Goal: Check status: Check status

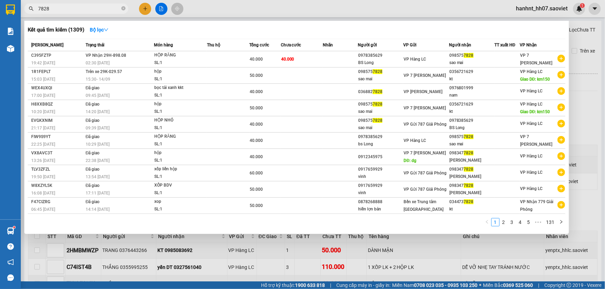
click at [207, 241] on div at bounding box center [302, 144] width 605 height 289
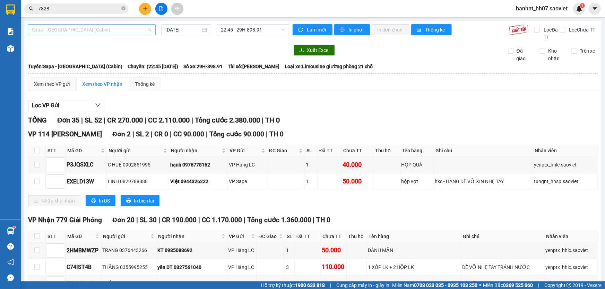
scroll to position [22, 0]
click at [38, 30] on span "Sapa - [GEOGRAPHIC_DATA] (Cabin)" at bounding box center [92, 30] width 120 height 10
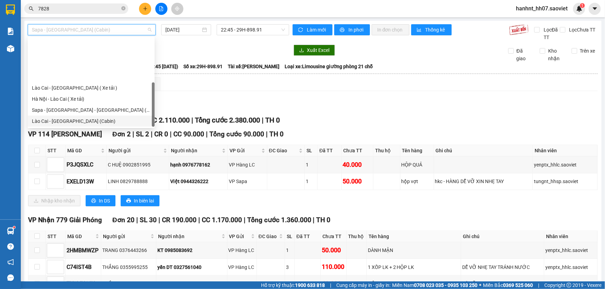
scroll to position [52, 0]
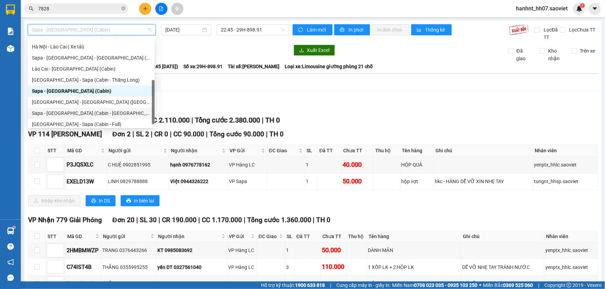
click at [69, 111] on div "Sapa - [GEOGRAPHIC_DATA] (Cabin - [GEOGRAPHIC_DATA])" at bounding box center [91, 114] width 119 height 8
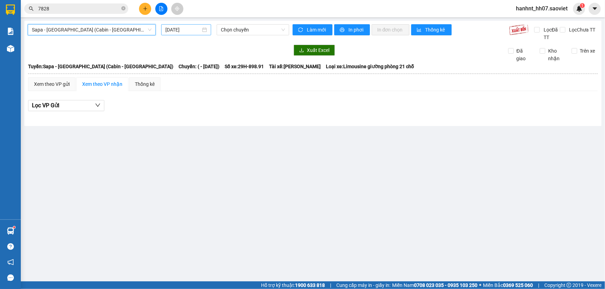
click at [182, 31] on input "[DATE]" at bounding box center [182, 30] width 35 height 8
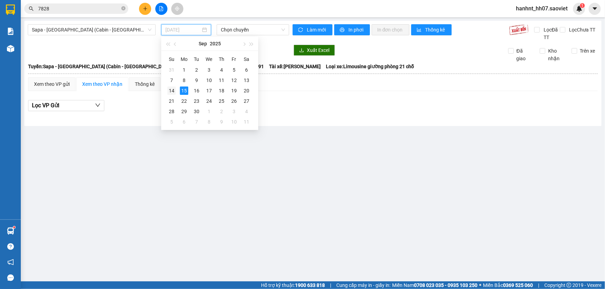
click at [171, 90] on div "14" at bounding box center [171, 91] width 8 height 8
type input "[DATE]"
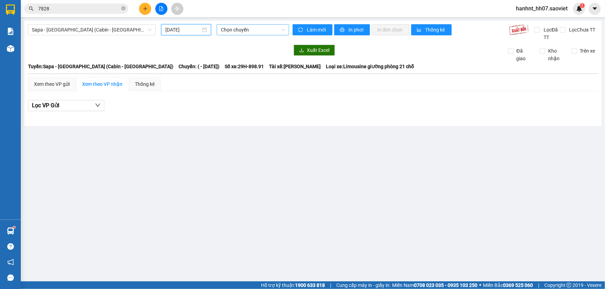
click at [230, 30] on span "Chọn chuyến" at bounding box center [253, 30] width 64 height 10
click at [180, 28] on input "[DATE]" at bounding box center [182, 30] width 35 height 8
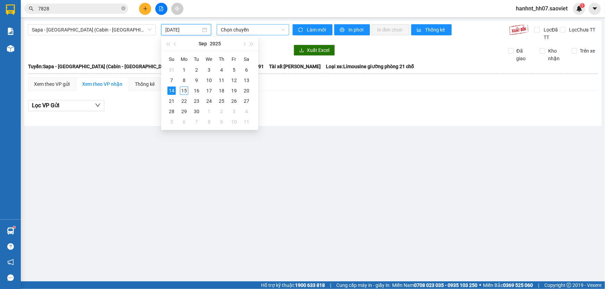
click at [234, 31] on span "Chọn chuyến" at bounding box center [253, 30] width 64 height 10
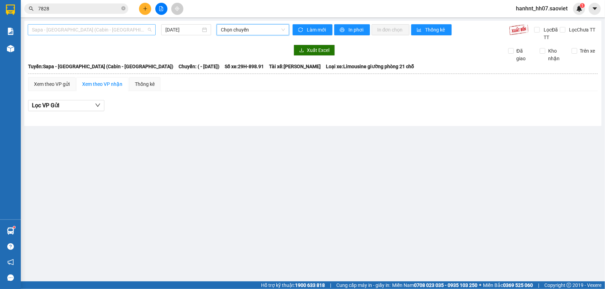
click at [86, 29] on span "Sapa - [GEOGRAPHIC_DATA] (Cabin - [GEOGRAPHIC_DATA])" at bounding box center [92, 30] width 120 height 10
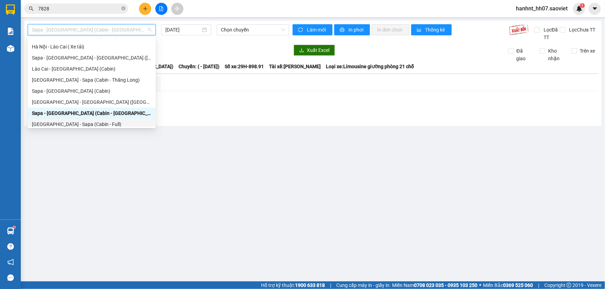
click at [64, 125] on div "[GEOGRAPHIC_DATA] - Sapa (Cabin - Full)" at bounding box center [92, 125] width 120 height 8
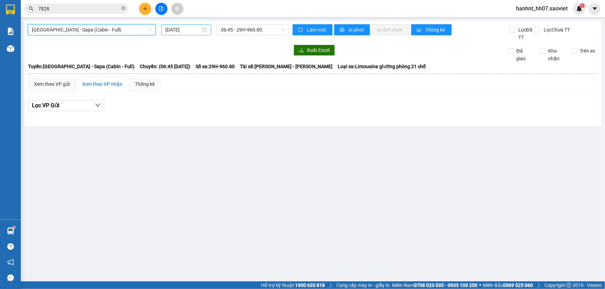
click at [174, 32] on input "[DATE]" at bounding box center [182, 30] width 35 height 8
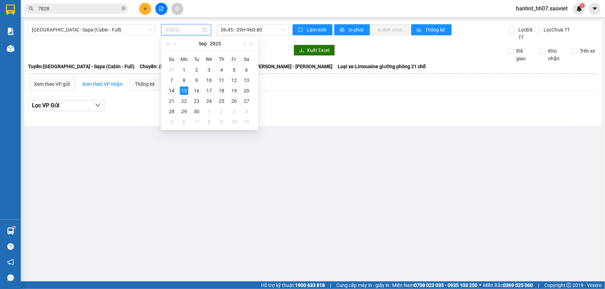
click at [175, 89] on div "14" at bounding box center [171, 91] width 8 height 8
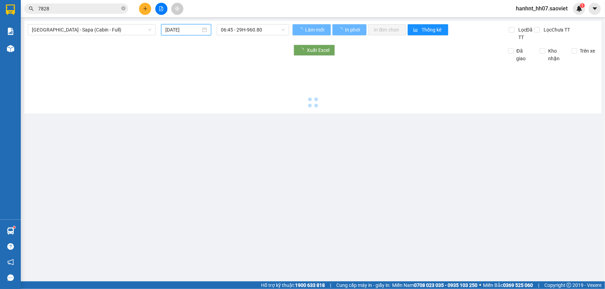
type input "[DATE]"
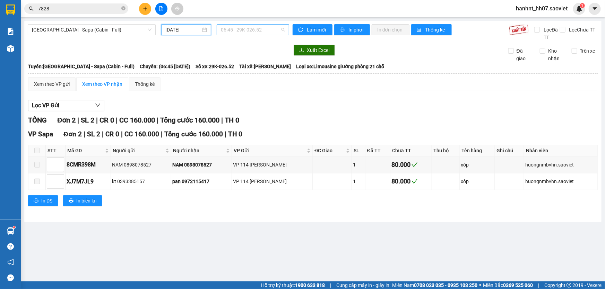
click at [234, 29] on span "06:45 - 29K-026.52" at bounding box center [253, 30] width 64 height 10
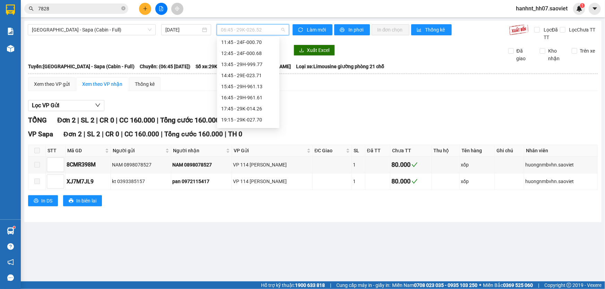
scroll to position [100, 0]
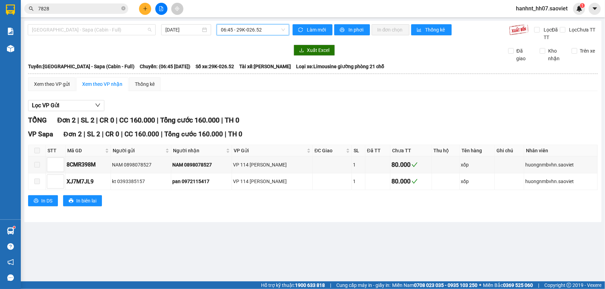
drag, startPoint x: 91, startPoint y: 31, endPoint x: 89, endPoint y: 36, distance: 5.0
click at [90, 31] on span "[GEOGRAPHIC_DATA] - Sapa (Cabin - Full)" at bounding box center [92, 30] width 120 height 10
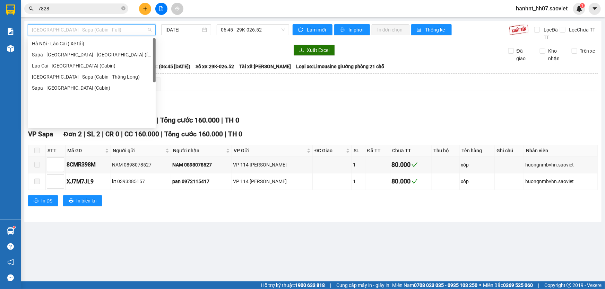
scroll to position [0, 0]
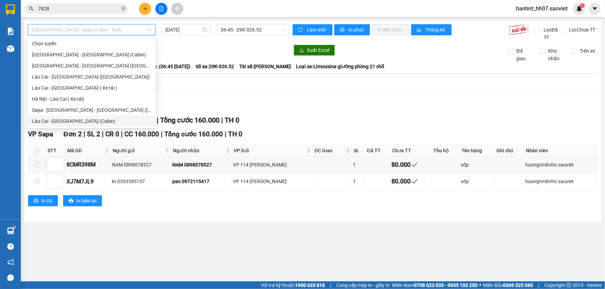
click at [65, 118] on div "Lào Cai - [GEOGRAPHIC_DATA] (Cabin)" at bounding box center [92, 122] width 120 height 8
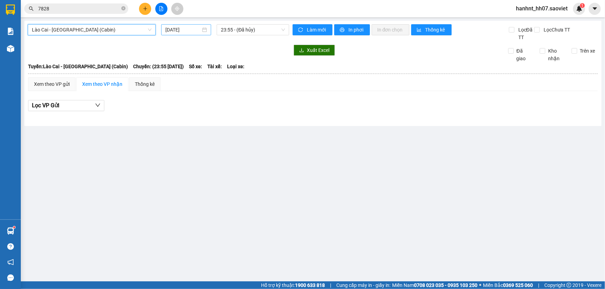
click at [190, 28] on input "[DATE]" at bounding box center [182, 30] width 35 height 8
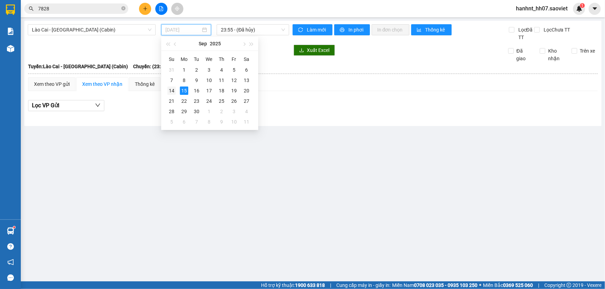
click at [170, 90] on div "14" at bounding box center [171, 91] width 8 height 8
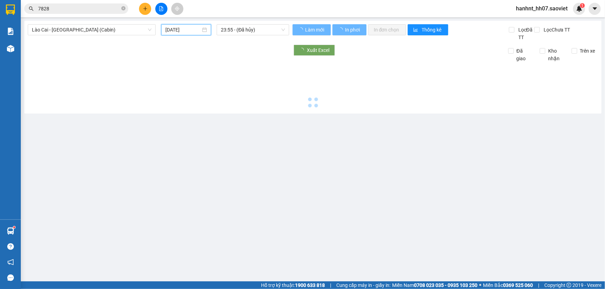
type input "[DATE]"
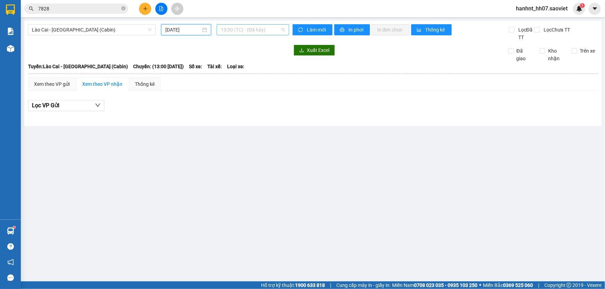
click at [225, 28] on span "13:00 (TC) - (Đã hủy)" at bounding box center [253, 30] width 64 height 10
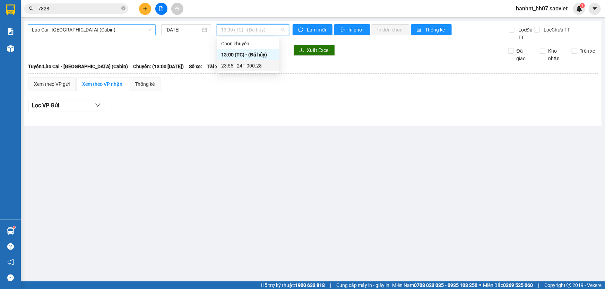
click at [81, 29] on span "Lào Cai - [GEOGRAPHIC_DATA] (Cabin)" at bounding box center [92, 30] width 120 height 10
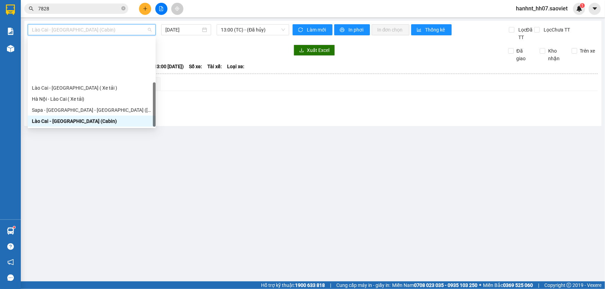
scroll to position [55, 0]
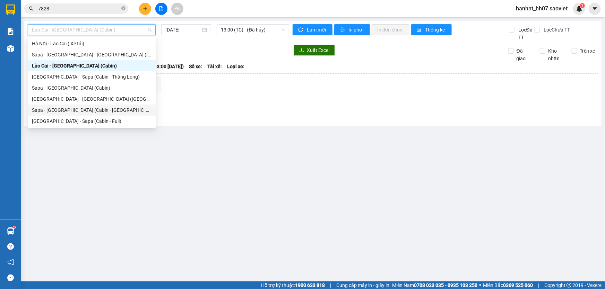
drag, startPoint x: 64, startPoint y: 111, endPoint x: 178, endPoint y: 43, distance: 131.7
click at [65, 111] on div "Sapa - [GEOGRAPHIC_DATA] (Cabin - [GEOGRAPHIC_DATA])" at bounding box center [92, 110] width 120 height 8
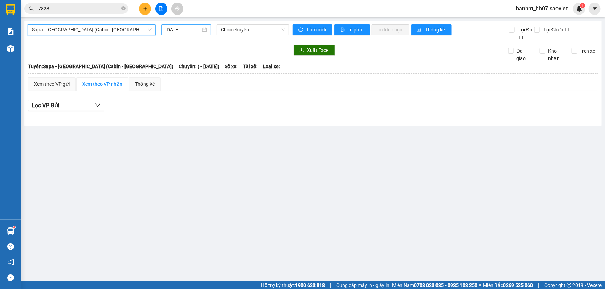
click at [183, 28] on input "[DATE]" at bounding box center [182, 30] width 35 height 8
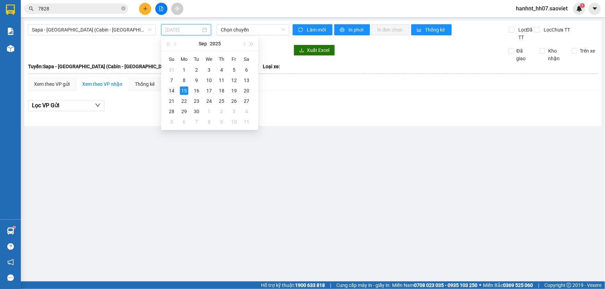
click at [173, 89] on div "14" at bounding box center [171, 91] width 8 height 8
type input "[DATE]"
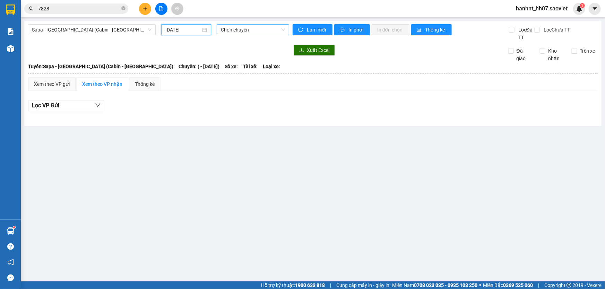
click at [236, 29] on span "Chọn chuyến" at bounding box center [253, 30] width 64 height 10
click at [86, 28] on span "Sapa - [GEOGRAPHIC_DATA] (Cabin - [GEOGRAPHIC_DATA])" at bounding box center [92, 30] width 120 height 10
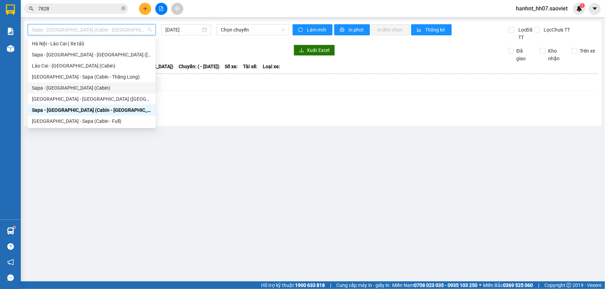
click at [67, 88] on div "Sapa - [GEOGRAPHIC_DATA] (Cabin)" at bounding box center [92, 88] width 120 height 8
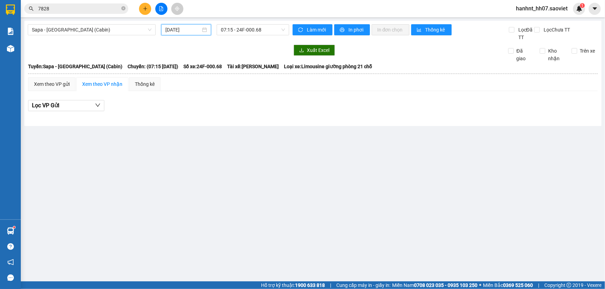
click at [174, 29] on input "[DATE]" at bounding box center [182, 30] width 35 height 8
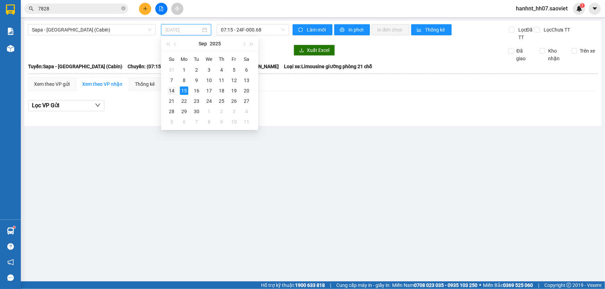
click at [172, 88] on div "14" at bounding box center [171, 91] width 8 height 8
type input "[DATE]"
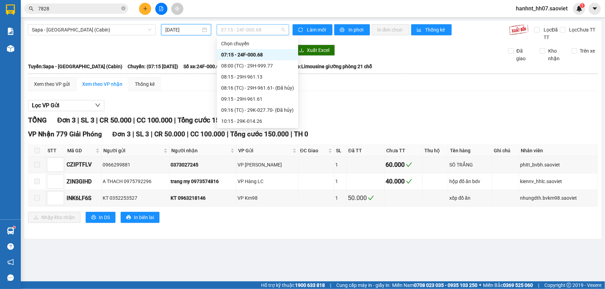
click at [241, 29] on span "07:15 - 24F-000.68" at bounding box center [253, 30] width 64 height 10
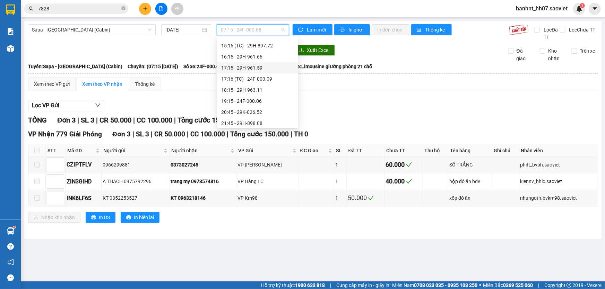
scroll to position [284, 0]
click at [249, 93] on div "21:45 - 29H-898.08" at bounding box center [257, 93] width 73 height 8
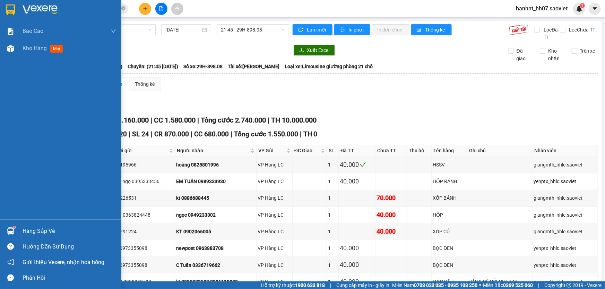
click at [33, 232] on div "Hàng sắp về" at bounding box center [70, 231] width 94 height 10
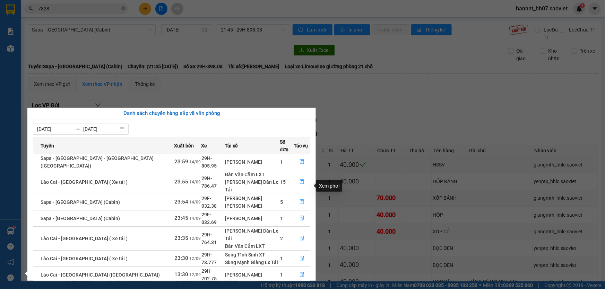
click at [300, 200] on icon "file-done" at bounding box center [302, 202] width 4 height 5
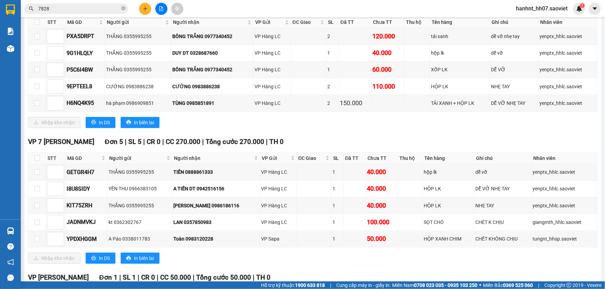
scroll to position [126, 0]
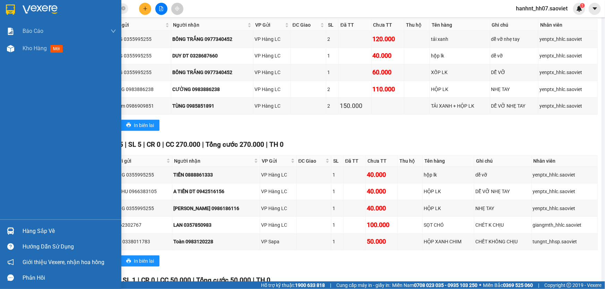
click at [41, 232] on div "Hàng sắp về" at bounding box center [70, 231] width 94 height 10
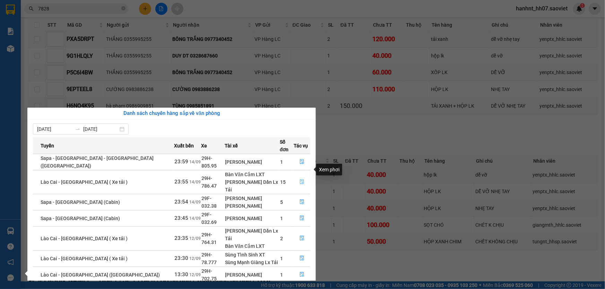
click at [301, 180] on icon "file-done" at bounding box center [302, 182] width 5 height 5
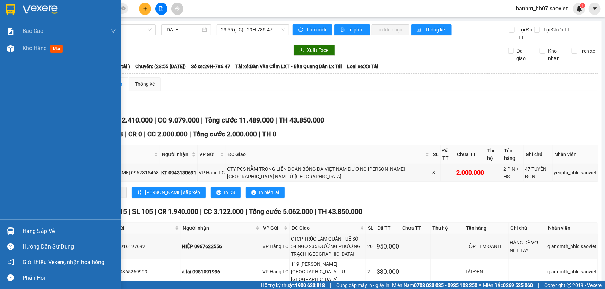
click at [28, 231] on div "Hàng sắp về" at bounding box center [70, 231] width 94 height 10
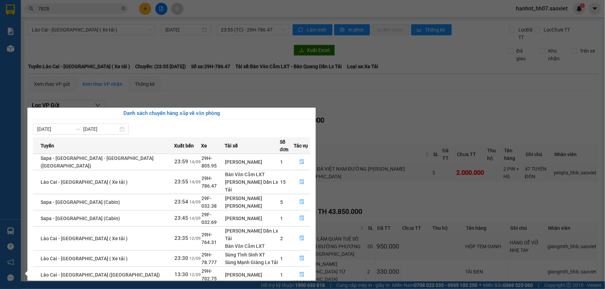
click at [364, 114] on section "Kết quả tìm kiếm ( 1309 ) Bộ lọc Mã ĐH Trạng thái Món hàng Thu hộ Tổng cước Chư…" at bounding box center [302, 144] width 605 height 289
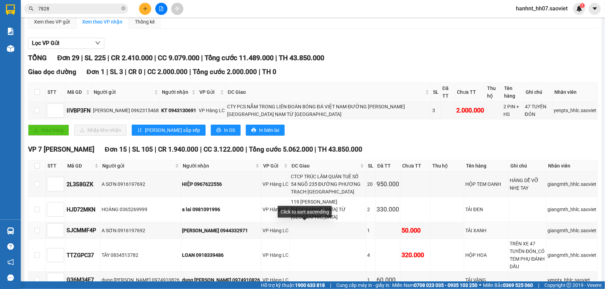
scroll to position [63, 0]
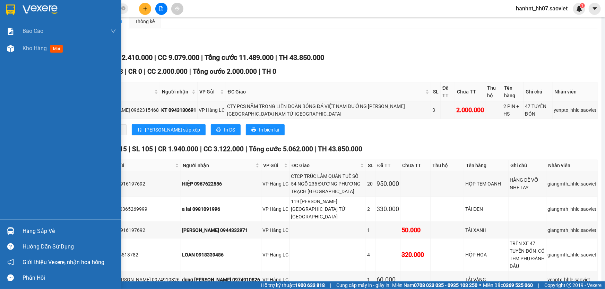
click at [25, 228] on div "Hàng sắp về" at bounding box center [70, 231] width 94 height 10
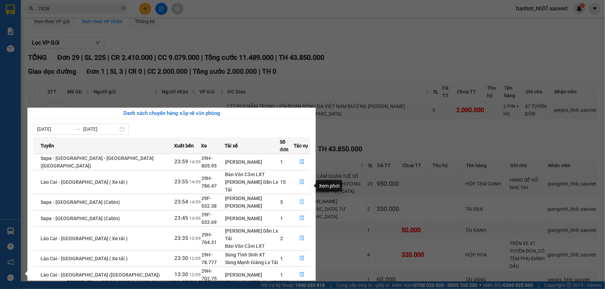
click at [298, 197] on button "button" at bounding box center [302, 202] width 16 height 11
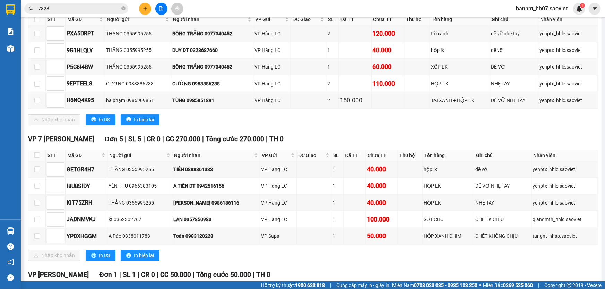
scroll to position [157, 0]
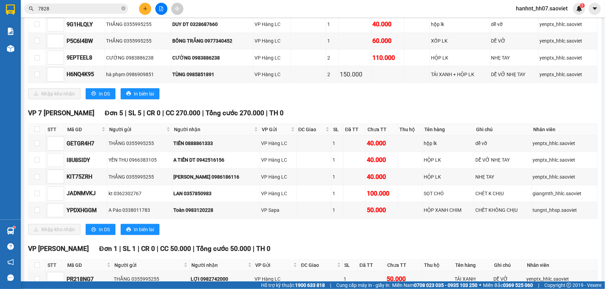
click at [116, 257] on div "VP [PERSON_NAME] Đơn 1 | SL 1 | CR 0 | CC 50.000 | Tổng cước 50.000 | TH 0 STT …" at bounding box center [313, 277] width 570 height 66
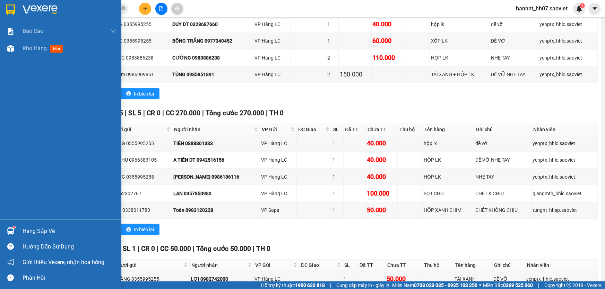
click at [25, 232] on div "Hàng sắp về" at bounding box center [70, 231] width 94 height 10
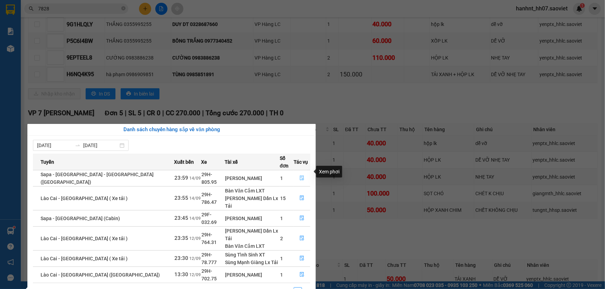
click at [300, 176] on icon "file-done" at bounding box center [302, 178] width 5 height 5
